Goal: Task Accomplishment & Management: Manage account settings

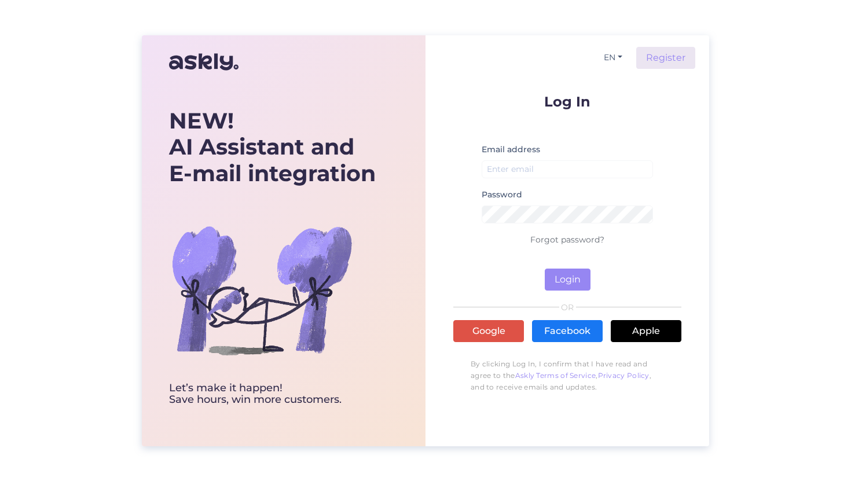
click at [491, 318] on div "Log In Email address Password Forgot password? Login OR Google Facebook Apple B…" at bounding box center [567, 246] width 228 height 304
click at [489, 326] on link "Google" at bounding box center [488, 331] width 71 height 22
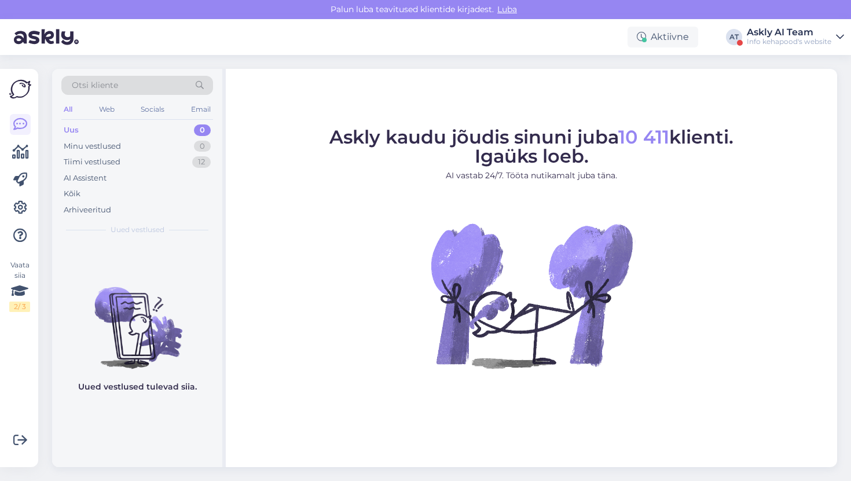
click at [757, 51] on div "Aktiivne AT Askly AI Team Info kehapood's website" at bounding box center [425, 37] width 851 height 36
click at [757, 44] on div "Info kehapood's website" at bounding box center [789, 41] width 85 height 9
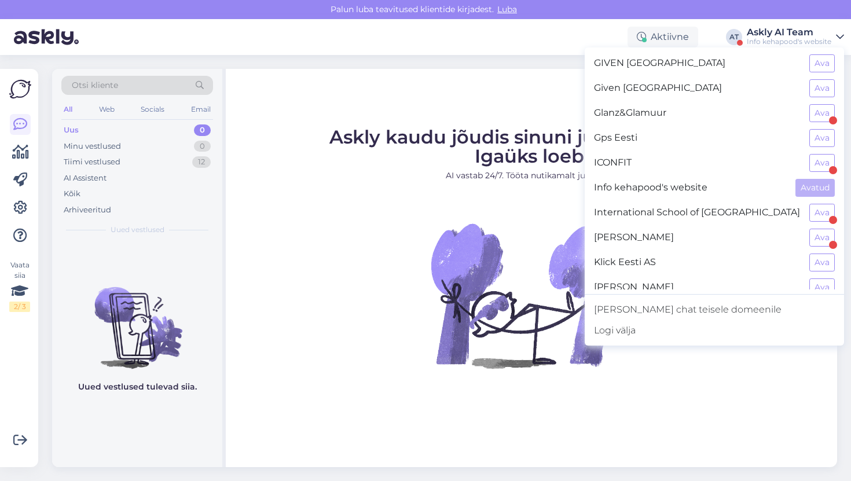
scroll to position [409, 0]
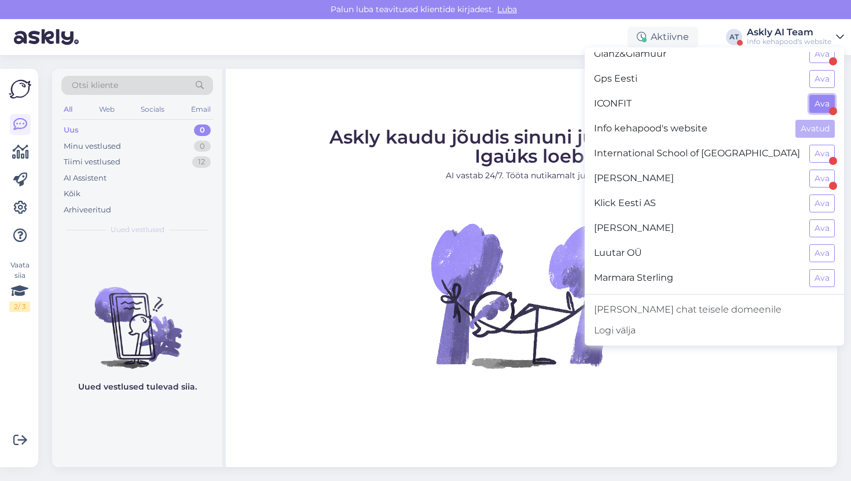
click at [814, 95] on button "Ava" at bounding box center [821, 104] width 25 height 18
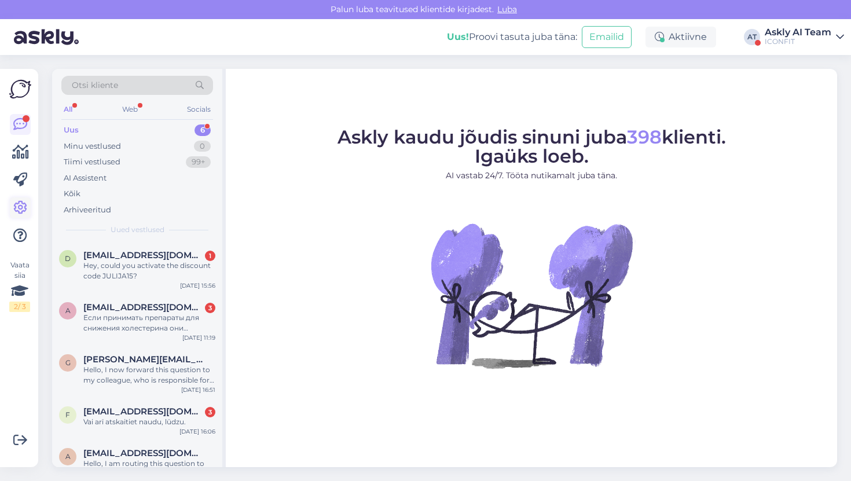
click at [16, 204] on icon at bounding box center [20, 208] width 14 height 14
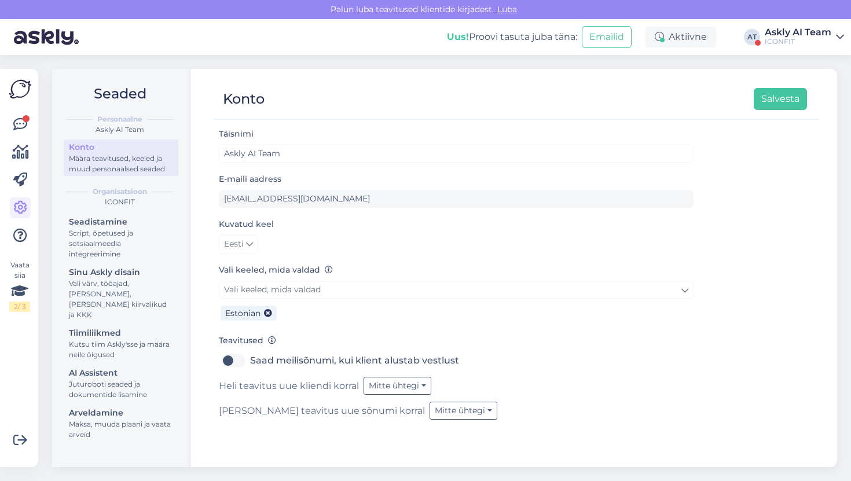
click at [95, 352] on div "Seadistamine Script, õpetused ja sotsiaalmeedia integreerimine Sinu Askly disai…" at bounding box center [121, 329] width 115 height 231
click at [95, 367] on div "AI Assistent" at bounding box center [121, 373] width 104 height 12
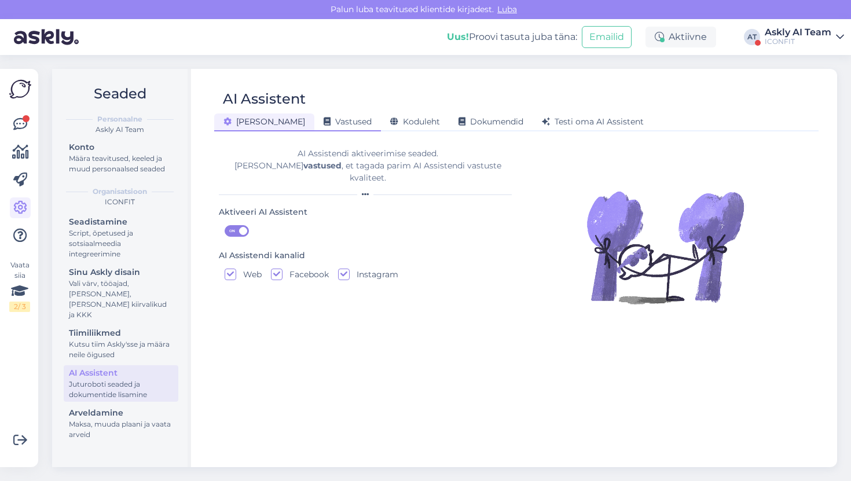
click at [324, 123] on span "Vastused" at bounding box center [348, 121] width 48 height 10
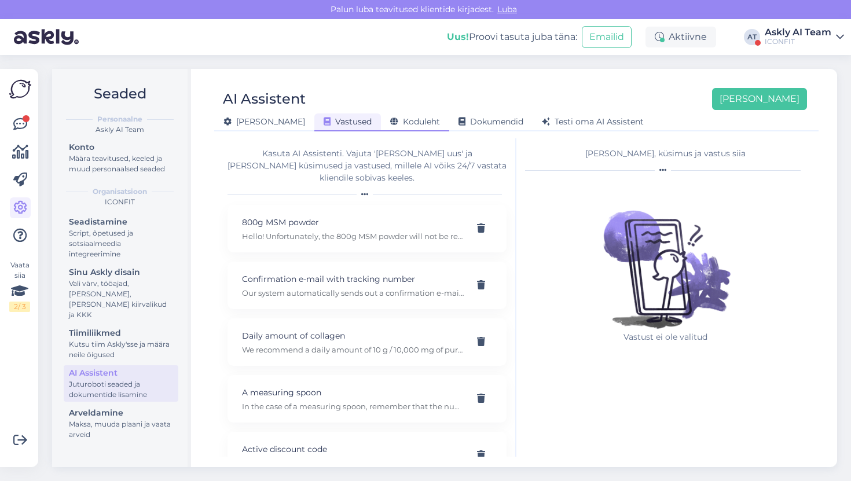
click at [390, 123] on span "Koduleht" at bounding box center [415, 121] width 50 height 10
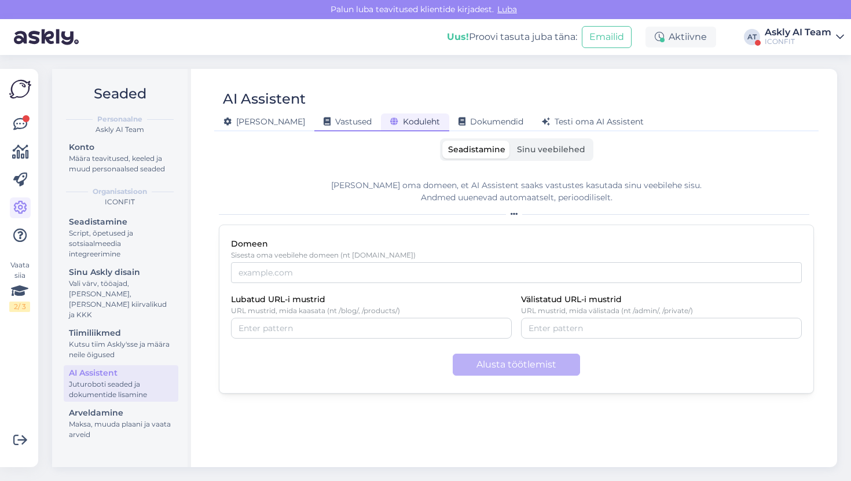
click at [324, 119] on span "Vastused" at bounding box center [348, 121] width 48 height 10
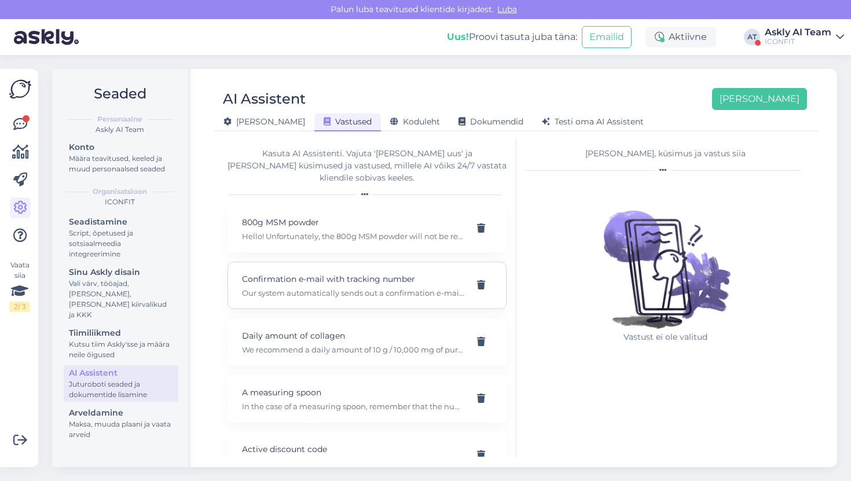
click at [325, 288] on p "Our system automatically sends out a confirmation e-mail with tracking number w…" at bounding box center [353, 293] width 222 height 10
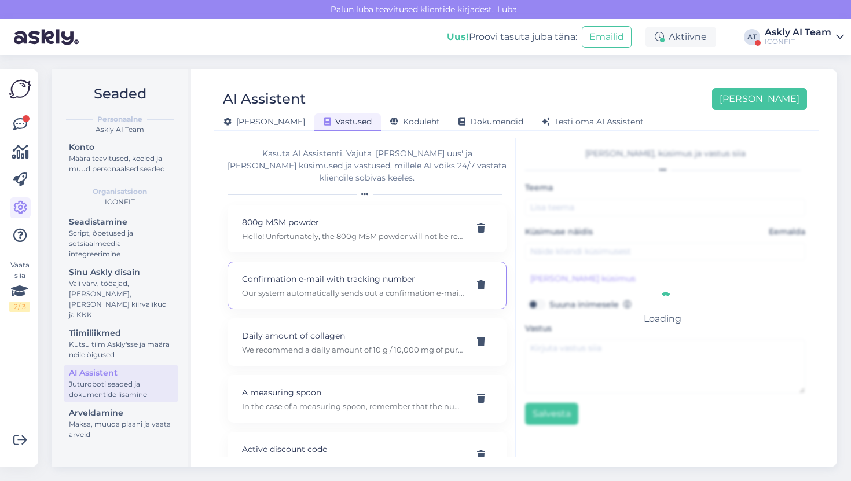
type input "Confirmation e-mail with tracking number"
type input "Will I receive a message when you send it?"
type textarea "Our system automatically sends out a confirmation e-mail with tracking number w…"
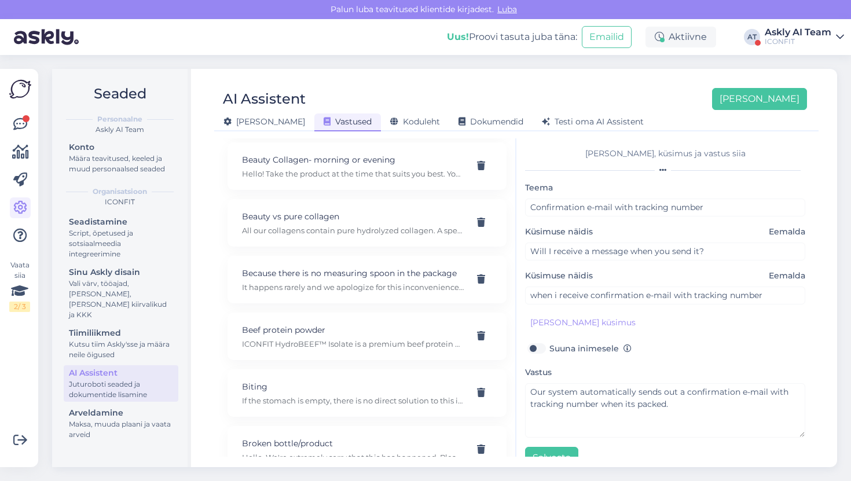
scroll to position [1088, 0]
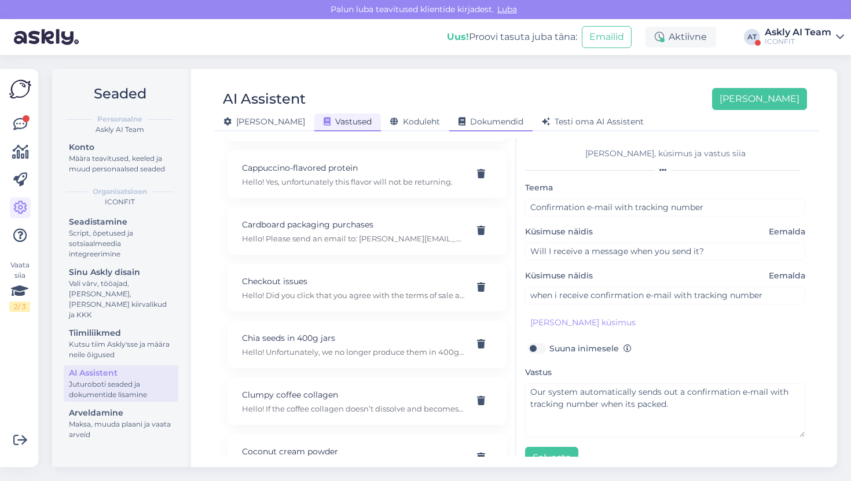
click at [449, 114] on div "Dokumendid" at bounding box center [490, 122] width 83 height 18
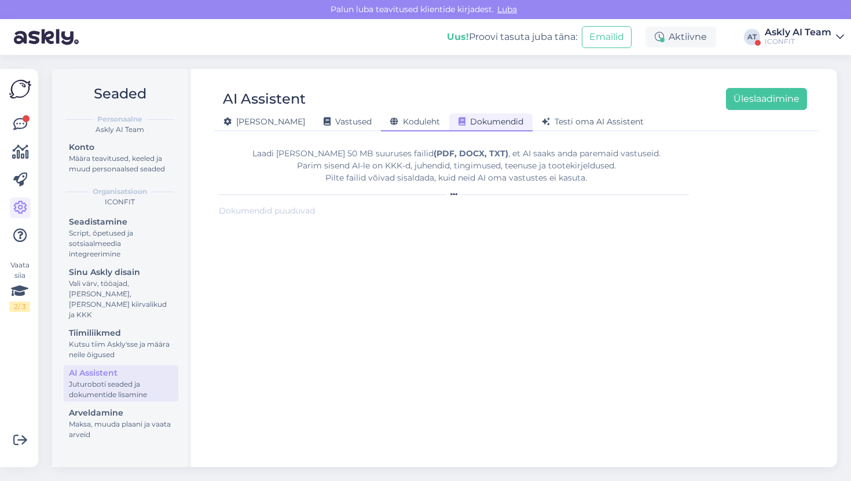
click at [381, 115] on div "Koduleht" at bounding box center [415, 122] width 68 height 18
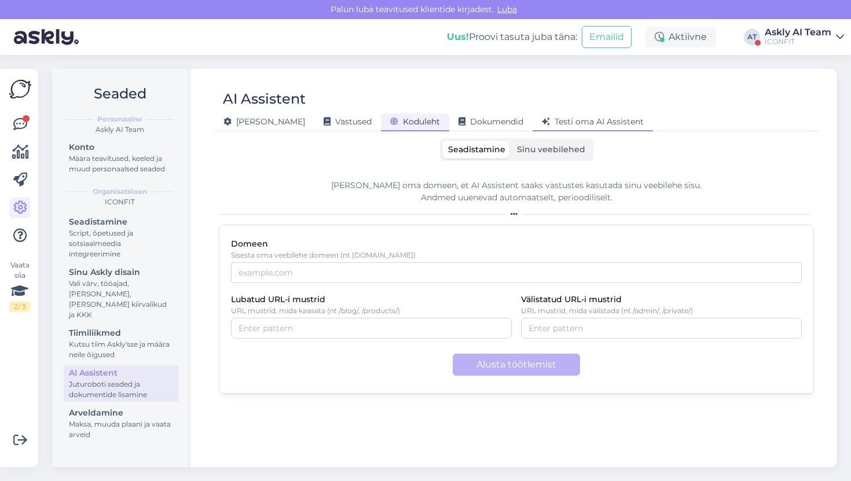
click at [542, 122] on span "Testi oma AI Assistent" at bounding box center [593, 121] width 102 height 10
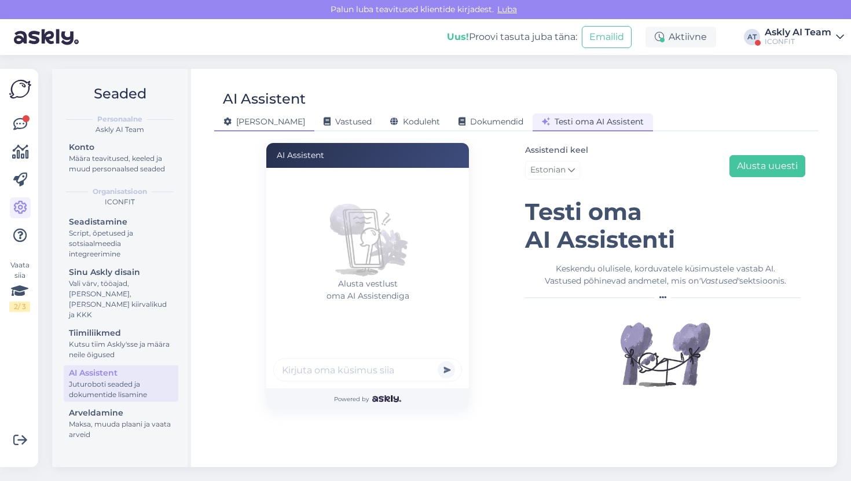
click at [248, 118] on span "[PERSON_NAME]" at bounding box center [264, 121] width 82 height 10
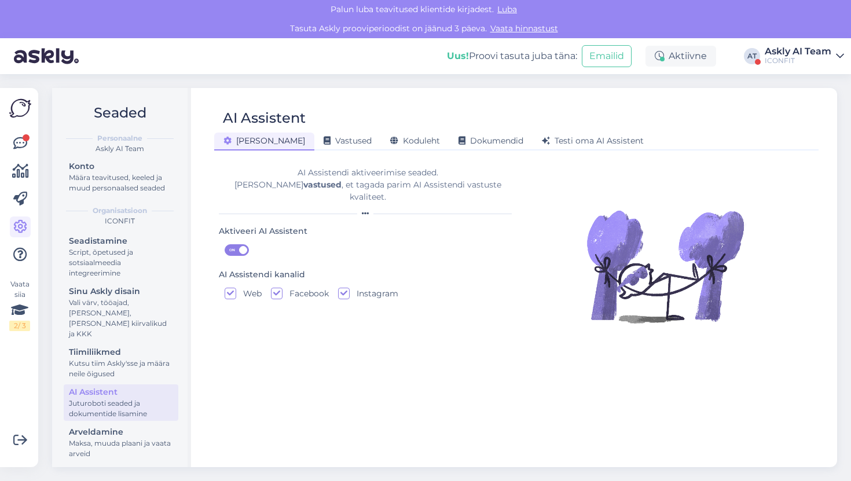
click at [148, 57] on div "Uus! Proovi tasuta [PERSON_NAME]: Emailid Aktiivne AT Askly AI Team ICONFIT" at bounding box center [425, 56] width 851 height 36
